Goal: Information Seeking & Learning: Learn about a topic

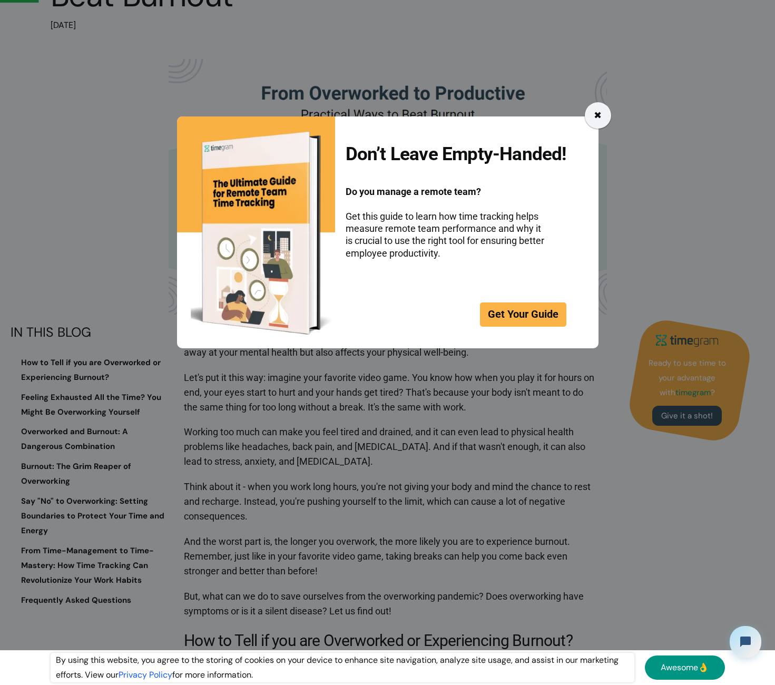
drag, startPoint x: 610, startPoint y: 122, endPoint x: 603, endPoint y: 118, distance: 8.5
click at [610, 122] on div "Don’t Leave Empty-Handed! Do you manage a remote team? Get this guide to learn …" at bounding box center [387, 342] width 775 height 685
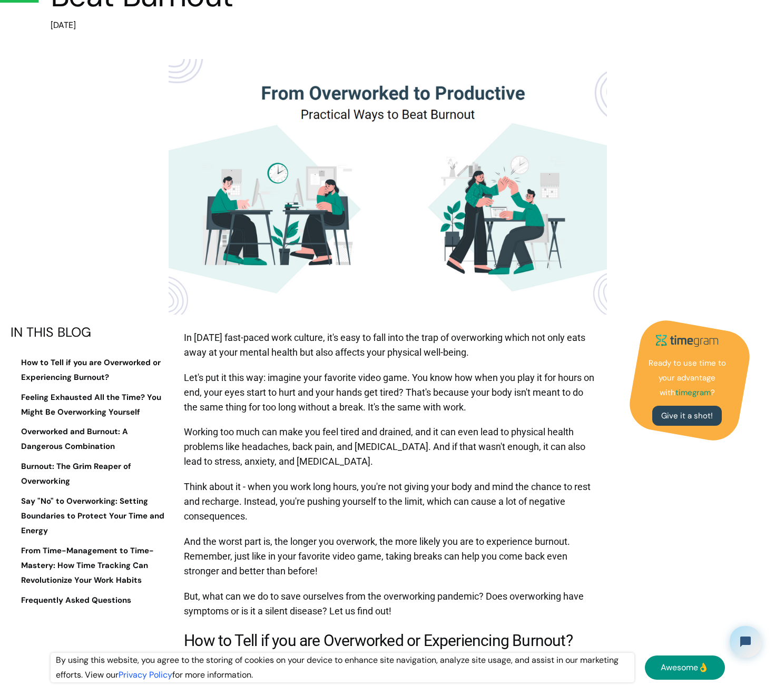
click at [601, 117] on img at bounding box center [388, 186] width 438 height 255
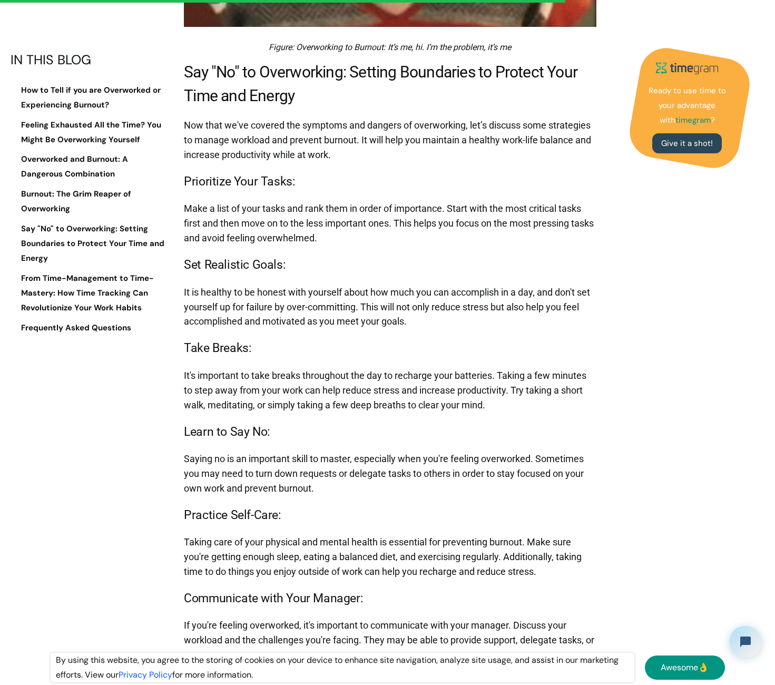
scroll to position [3495, 0]
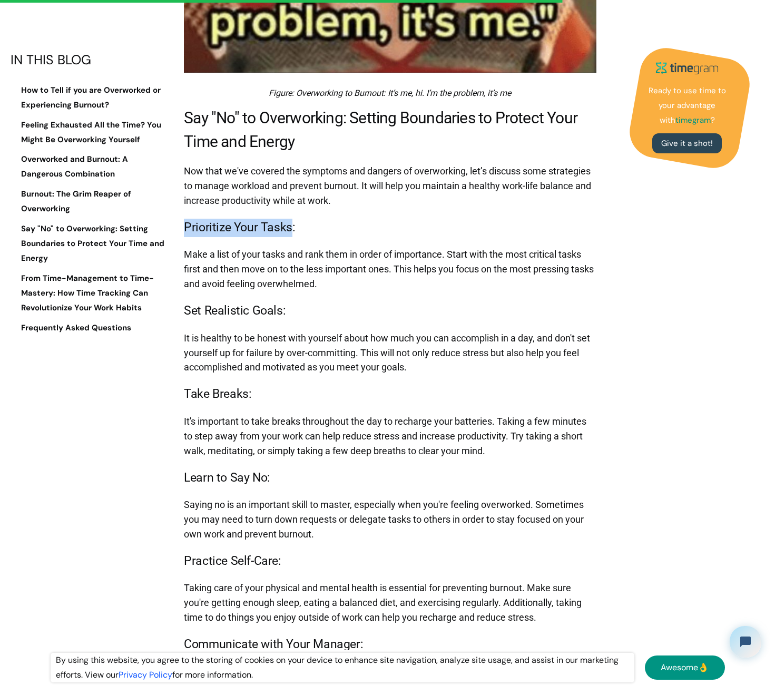
drag, startPoint x: 184, startPoint y: 239, endPoint x: 287, endPoint y: 238, distance: 102.7
click at [287, 237] on h3 "Prioritize Your Tasks:" at bounding box center [390, 228] width 412 height 18
copy h3 "Prioritize Your Tasks"
drag, startPoint x: 186, startPoint y: 325, endPoint x: 279, endPoint y: 328, distance: 92.7
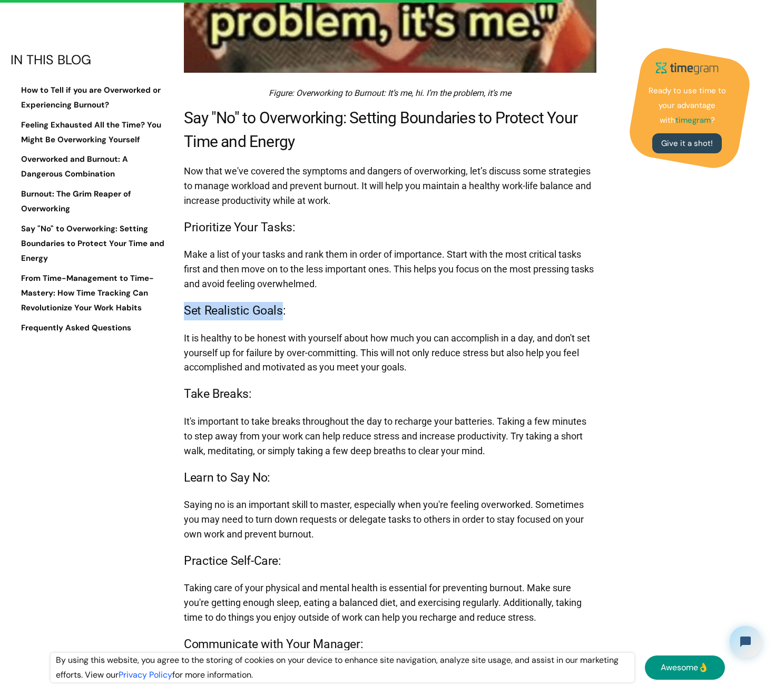
click at [279, 320] on h3 "Set Realistic Goals:" at bounding box center [390, 311] width 412 height 18
copy h3 "Set Realistic Goals"
drag, startPoint x: 186, startPoint y: 408, endPoint x: 246, endPoint y: 408, distance: 59.5
click at [246, 403] on h3 "Take Breaks:" at bounding box center [390, 394] width 412 height 18
copy h3 "Take Breaks"
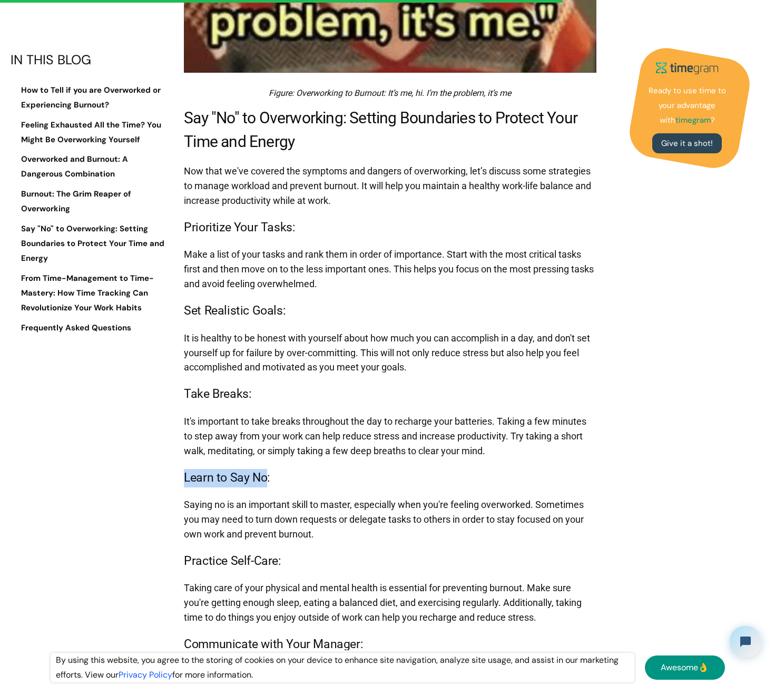
drag, startPoint x: 183, startPoint y: 490, endPoint x: 265, endPoint y: 494, distance: 82.3
click at [265, 487] on h3 "Learn to Say No:" at bounding box center [390, 478] width 412 height 18
copy h3 "Learn to Say No"
drag, startPoint x: 184, startPoint y: 574, endPoint x: 275, endPoint y: 582, distance: 91.5
click at [275, 570] on h3 "Practice Self-Care:" at bounding box center [390, 561] width 412 height 18
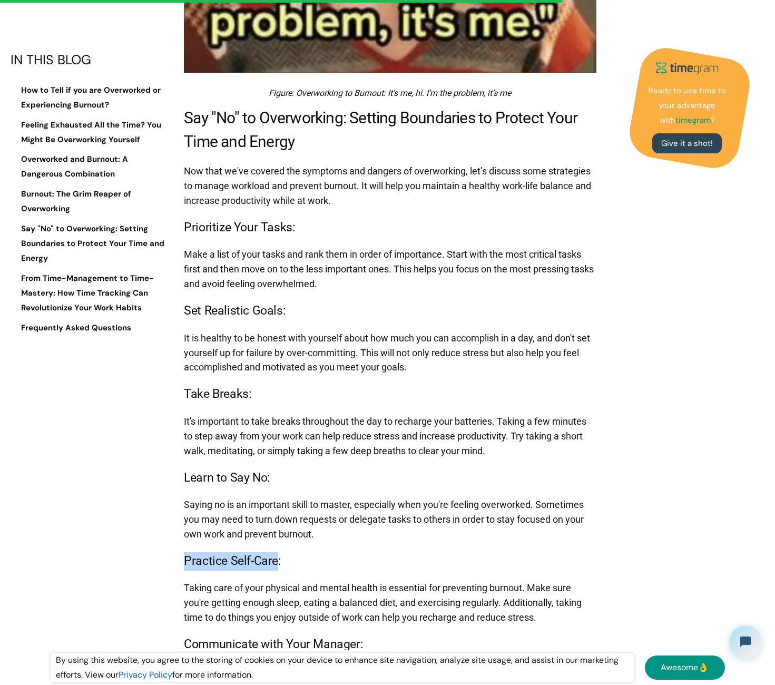
copy h3 "Practice Self-Care"
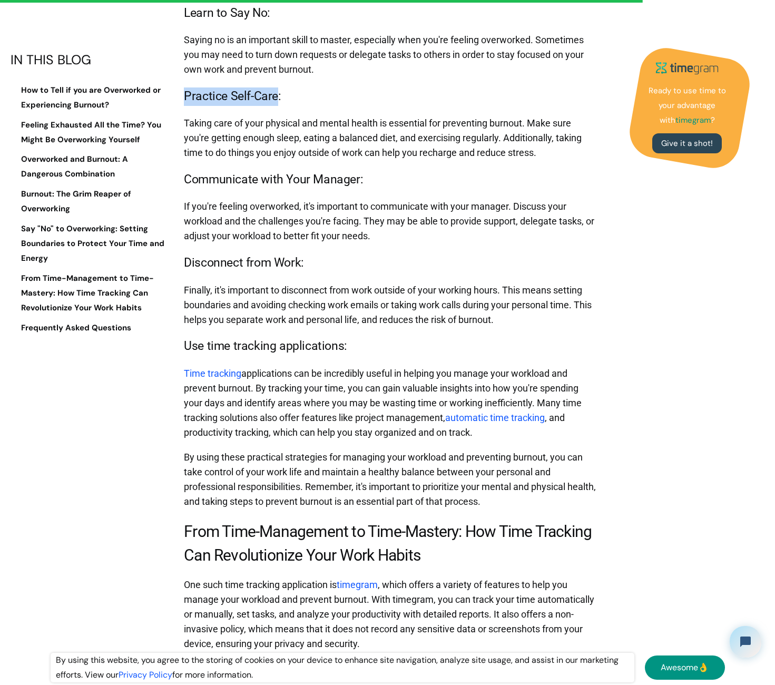
scroll to position [4019, 0]
